Goal: Navigation & Orientation: Find specific page/section

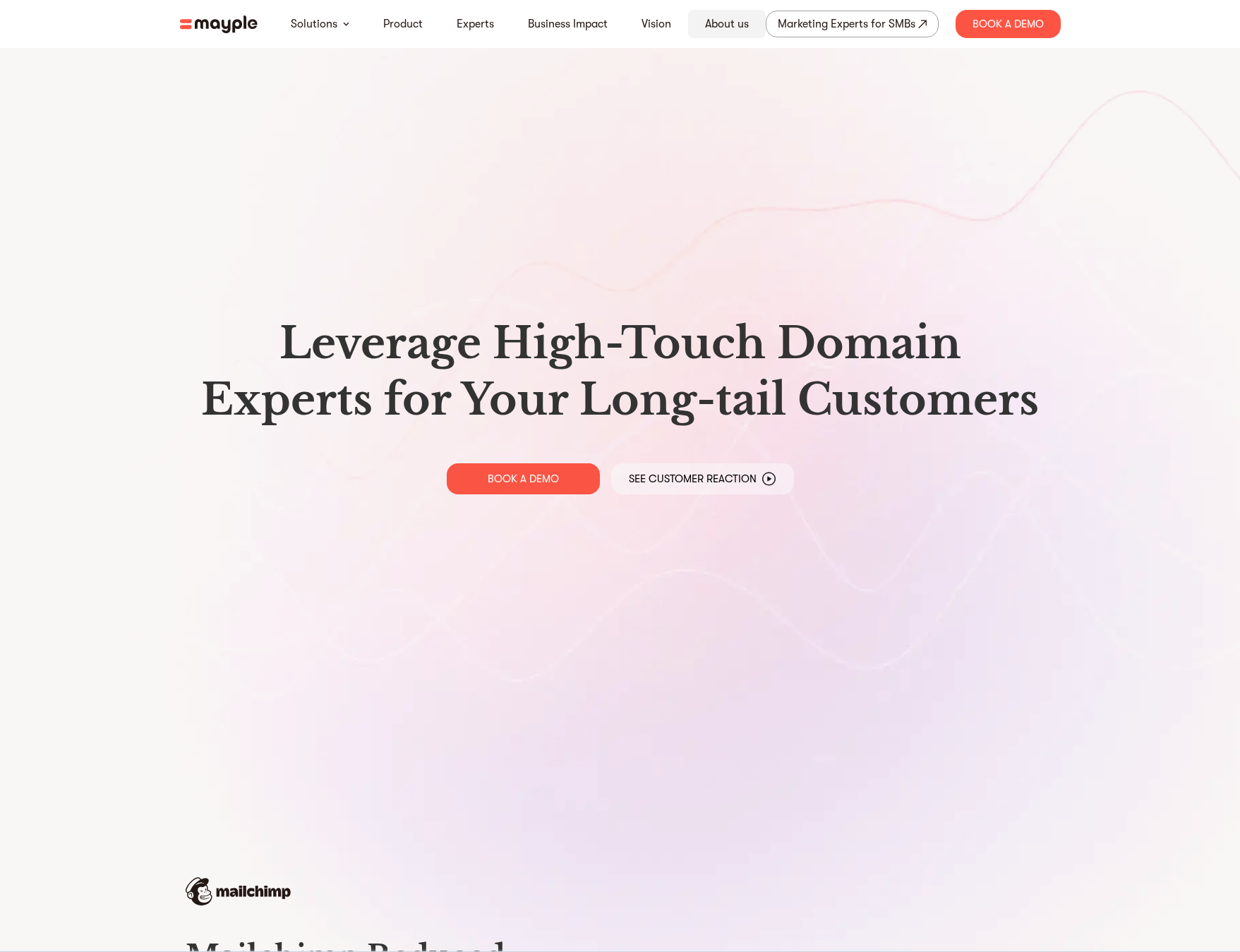
click at [711, 24] on link "About us" at bounding box center [727, 24] width 44 height 17
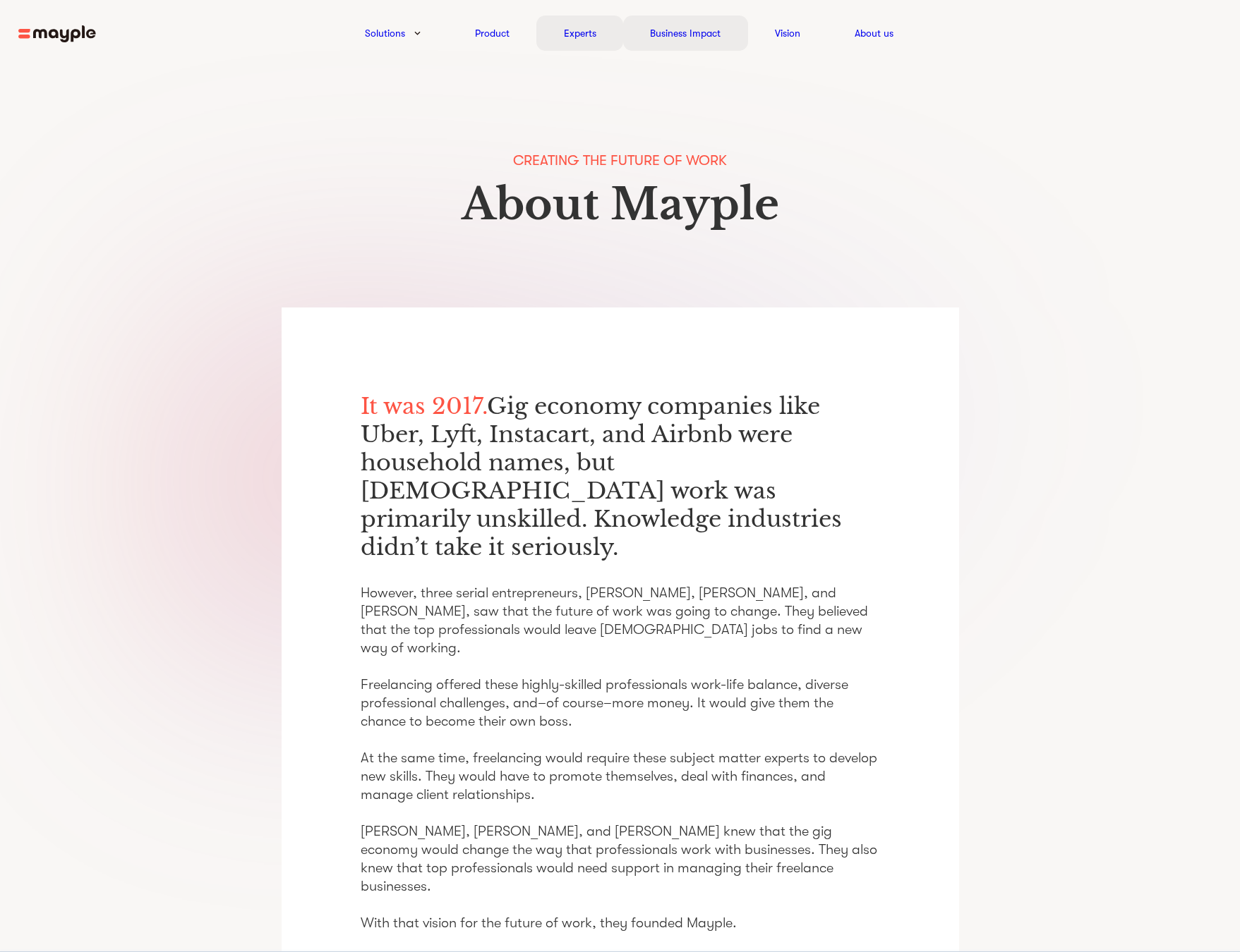
click at [616, 36] on div "Experts" at bounding box center [579, 33] width 87 height 35
click at [611, 39] on div "Experts" at bounding box center [579, 33] width 87 height 35
click at [612, 433] on p "It was 2017. Gig economy companies like Uber, Lyft, Instacart, and Airbnb were …" at bounding box center [620, 477] width 519 height 169
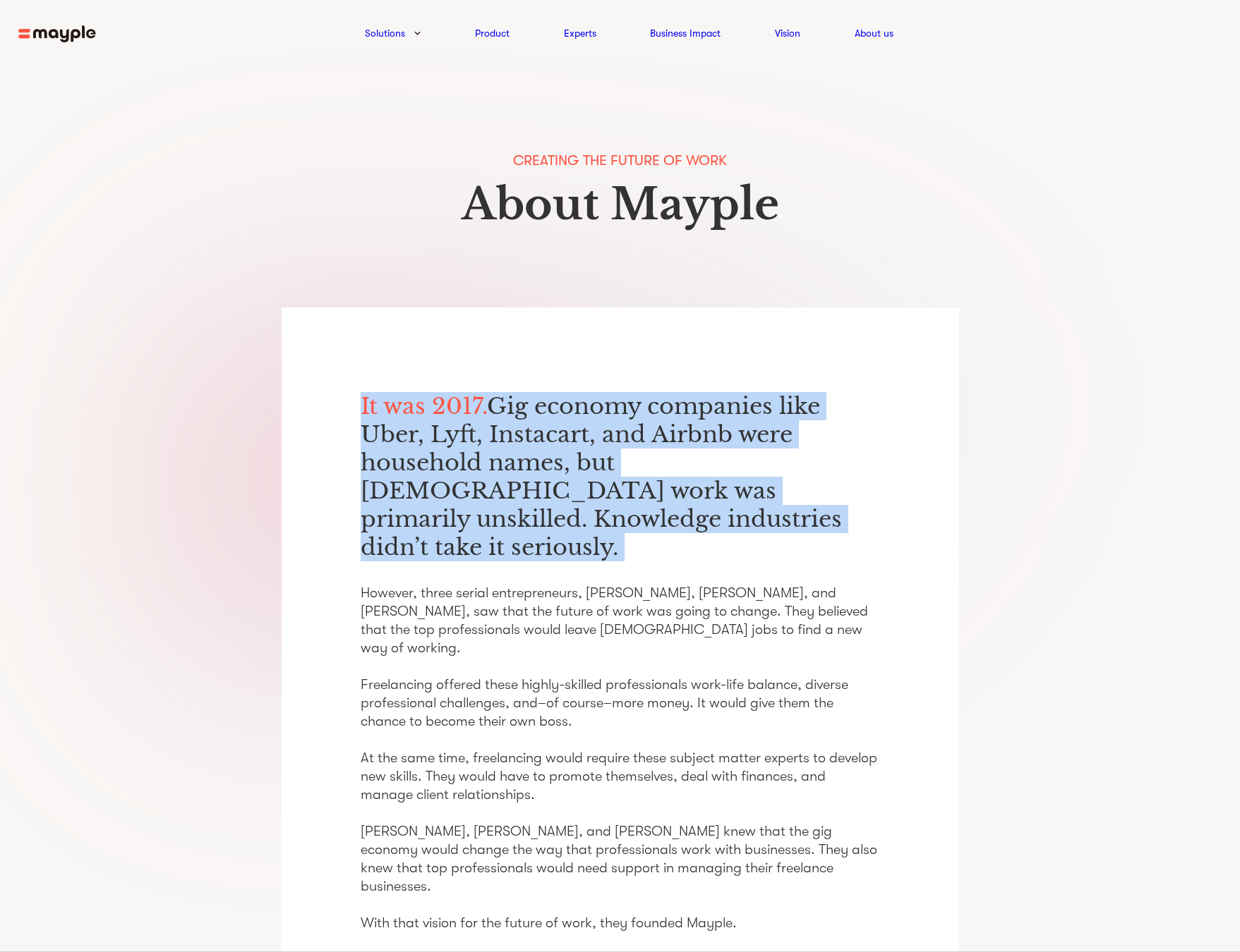
click at [612, 433] on p "It was 2017. Gig economy companies like Uber, Lyft, Instacart, and Airbnb were …" at bounding box center [620, 477] width 519 height 169
